Goal: Information Seeking & Learning: Learn about a topic

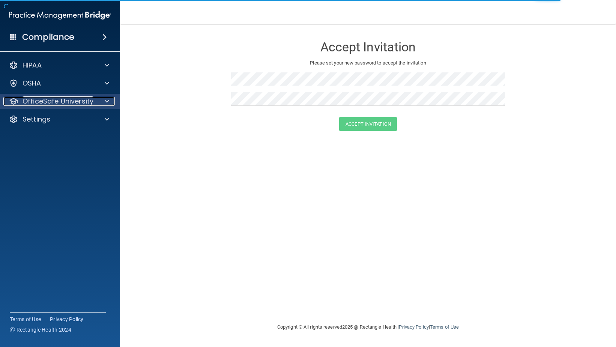
click at [63, 99] on p "OfficeSafe University" at bounding box center [57, 101] width 71 height 9
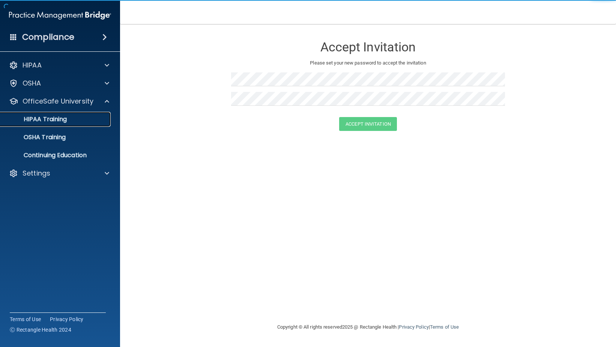
click at [69, 117] on div "HIPAA Training" at bounding box center [56, 118] width 102 height 7
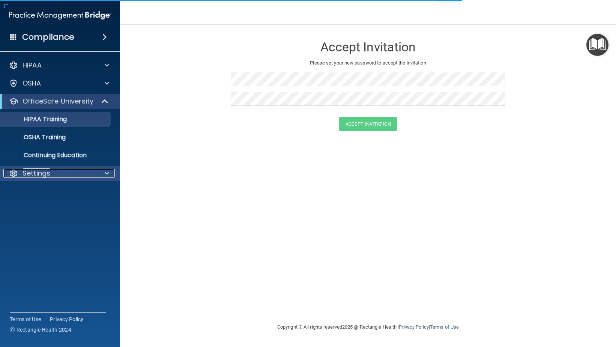
click at [64, 174] on div "Settings" at bounding box center [49, 173] width 93 height 9
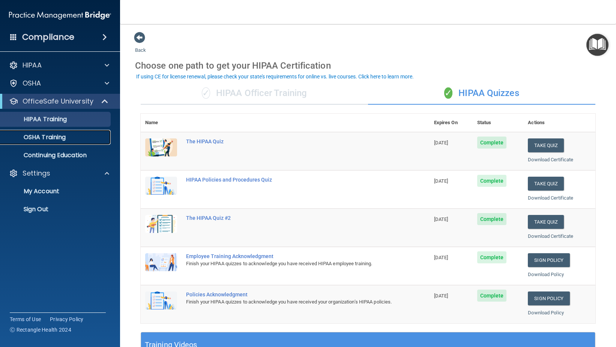
click at [59, 136] on p "OSHA Training" at bounding box center [35, 136] width 61 height 7
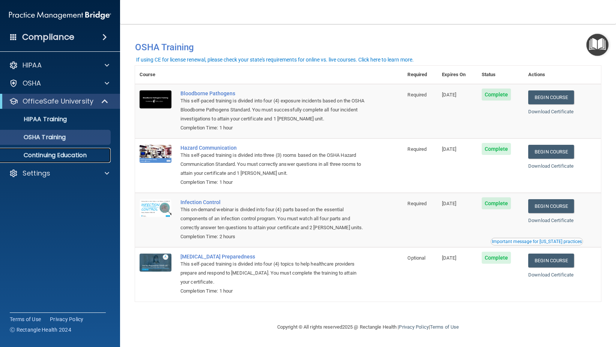
click at [80, 153] on p "Continuing Education" at bounding box center [56, 154] width 102 height 7
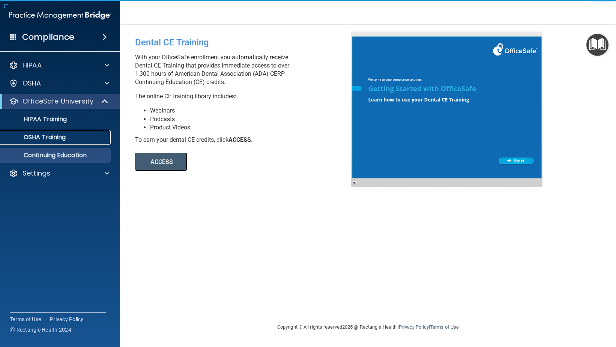
click at [50, 132] on link "OSHA Training" at bounding box center [52, 137] width 118 height 15
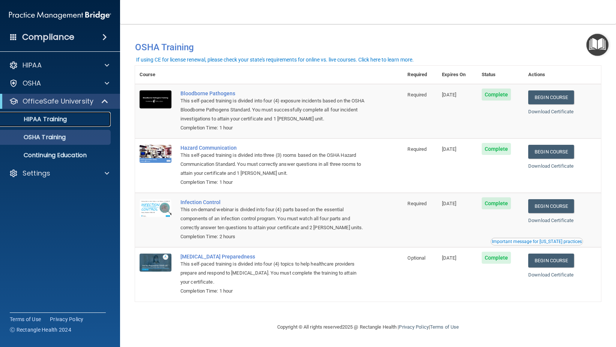
click at [62, 118] on p "HIPAA Training" at bounding box center [36, 118] width 62 height 7
